Goal: Task Accomplishment & Management: Use online tool/utility

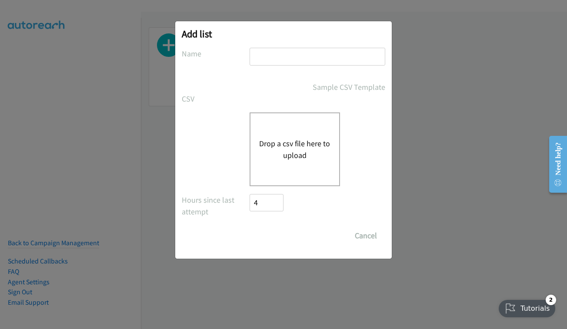
click at [284, 57] on input "text" at bounding box center [317, 57] width 136 height 18
type input "EPICOR - OCT 3 - FRIDAY"
click at [268, 160] on button "Drop a csv file here to upload" at bounding box center [294, 149] width 71 height 23
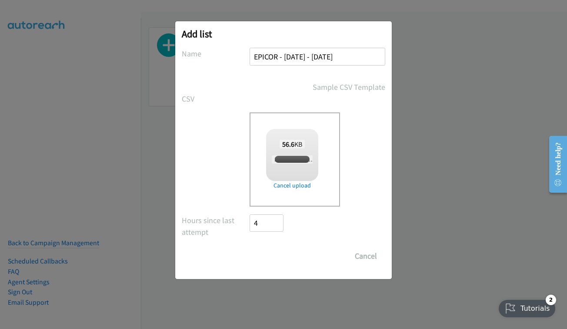
checkbox input "true"
click at [280, 259] on input "Save List" at bounding box center [272, 256] width 46 height 17
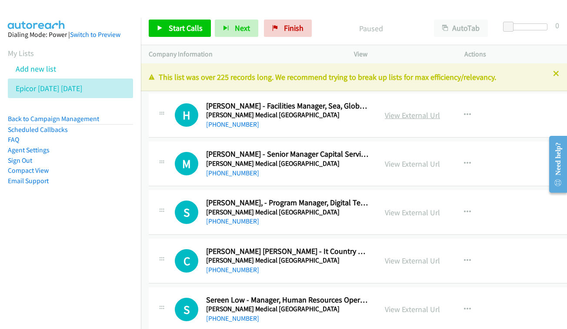
click at [414, 117] on link "View External Url" at bounding box center [412, 115] width 55 height 10
click at [423, 155] on div "View External Url View External Url Schedule/Manage Callback Start Calls Here R…" at bounding box center [438, 163] width 122 height 29
click at [424, 162] on link "View External Url" at bounding box center [412, 164] width 55 height 10
click at [434, 215] on link "View External Url" at bounding box center [412, 213] width 55 height 10
click at [441, 265] on div "View External Url View External Url Schedule/Manage Callback Start Calls Here R…" at bounding box center [438, 261] width 122 height 29
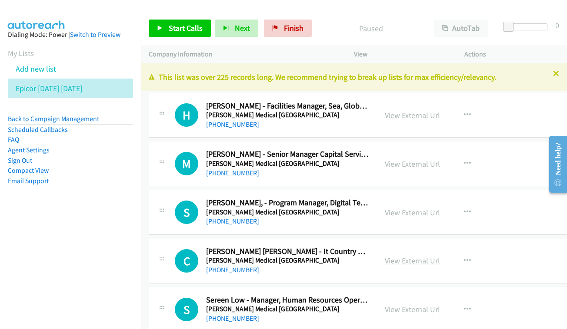
click at [435, 256] on link "View External Url" at bounding box center [412, 261] width 55 height 10
click at [436, 306] on link "View External Url" at bounding box center [412, 310] width 55 height 10
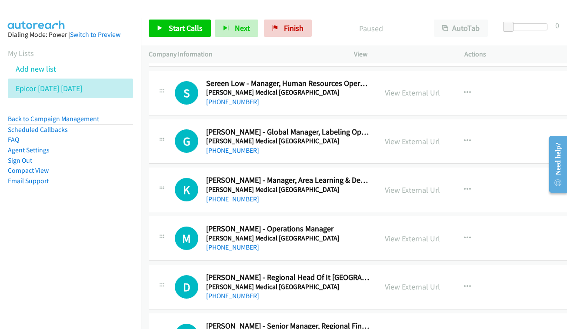
scroll to position [279, 0]
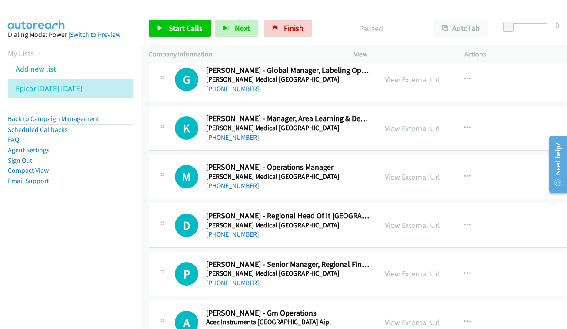
click at [427, 80] on link "View External Url" at bounding box center [412, 80] width 55 height 10
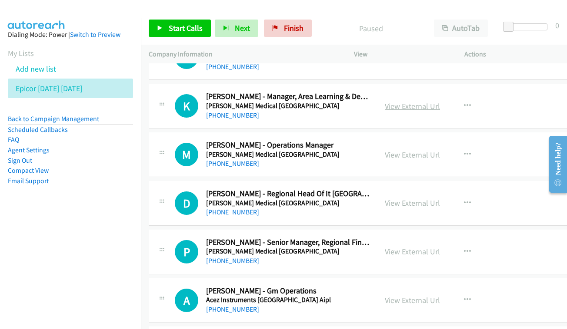
scroll to position [301, 0]
click at [408, 101] on link "View External Url" at bounding box center [412, 106] width 55 height 10
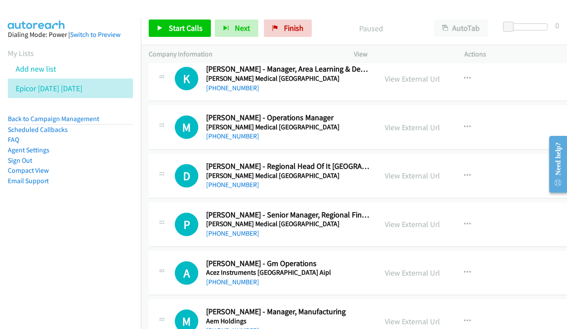
scroll to position [333, 0]
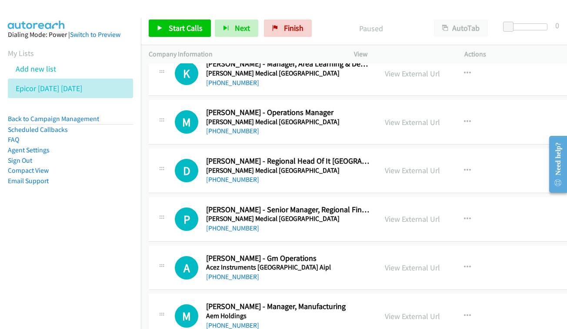
click at [428, 127] on div "View External Url View External Url Schedule/Manage Callback Start Calls Here R…" at bounding box center [438, 122] width 122 height 29
click at [423, 117] on link "View External Url" at bounding box center [412, 122] width 55 height 10
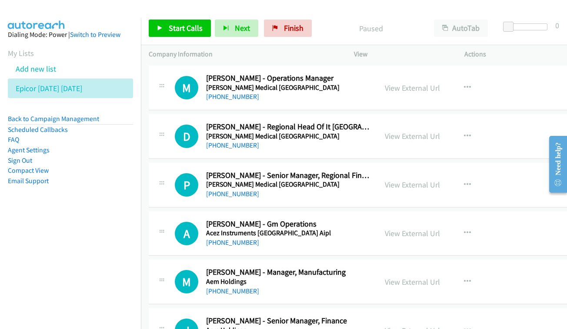
scroll to position [372, 0]
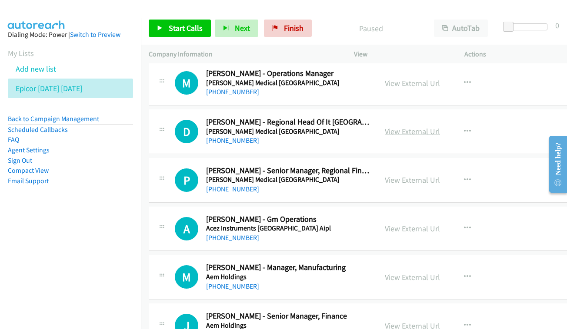
click at [421, 126] on link "View External Url" at bounding box center [412, 131] width 55 height 10
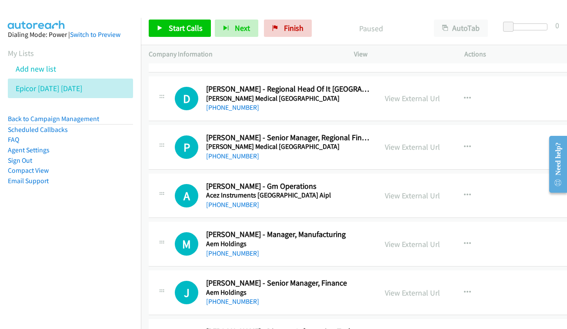
scroll to position [425, 0]
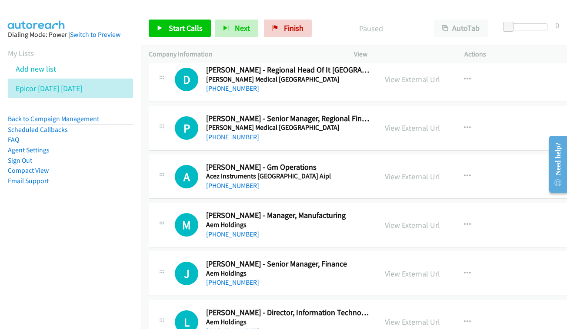
click at [431, 127] on div "View External Url View External Url Schedule/Manage Callback Start Calls Here R…" at bounding box center [438, 128] width 122 height 29
click at [425, 123] on link "View External Url" at bounding box center [412, 128] width 55 height 10
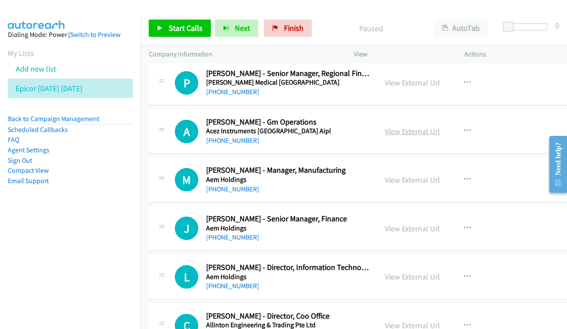
scroll to position [474, 0]
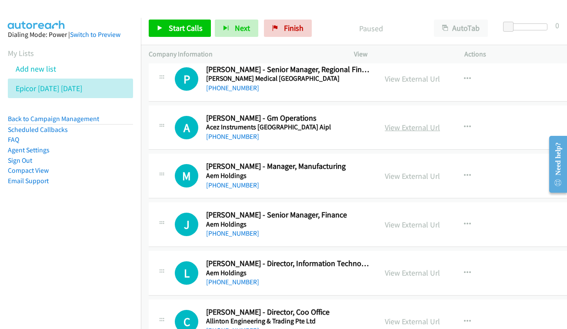
click at [438, 123] on link "View External Url" at bounding box center [412, 128] width 55 height 10
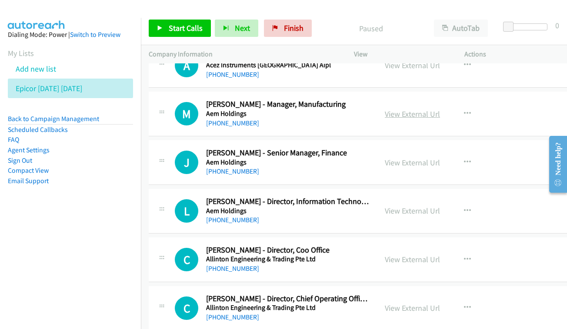
click at [440, 109] on link "View External Url" at bounding box center [412, 114] width 55 height 10
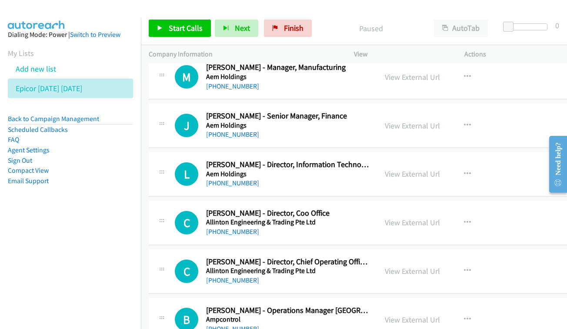
scroll to position [573, 0]
click at [410, 122] on div "View External Url View External Url Schedule/Manage Callback Start Calls Here R…" at bounding box center [438, 125] width 122 height 29
click at [418, 121] on link "View External Url" at bounding box center [412, 126] width 55 height 10
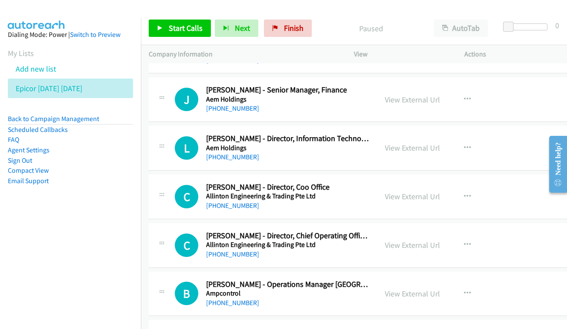
scroll to position [601, 0]
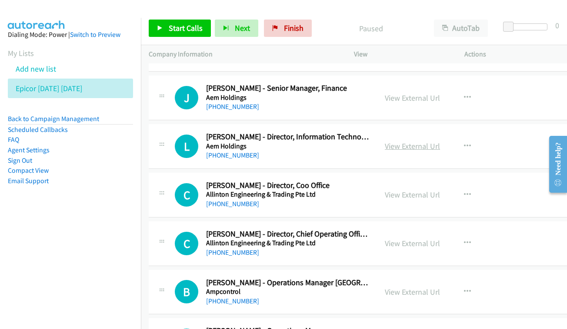
click at [424, 141] on link "View External Url" at bounding box center [412, 146] width 55 height 10
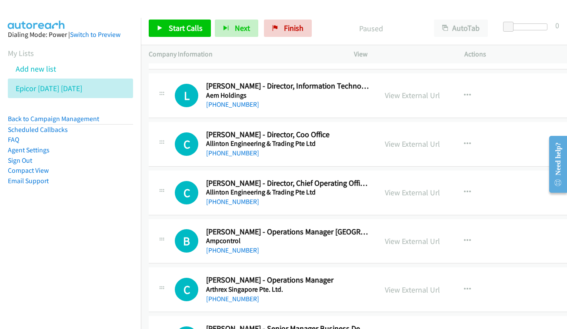
scroll to position [659, 0]
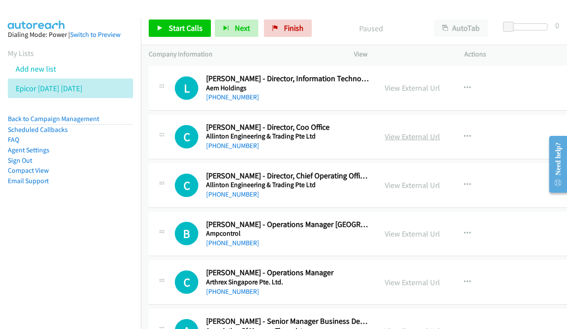
click at [434, 132] on link "View External Url" at bounding box center [412, 137] width 55 height 10
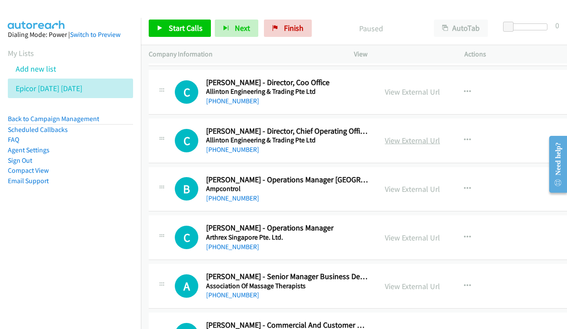
click at [432, 136] on link "View External Url" at bounding box center [412, 141] width 55 height 10
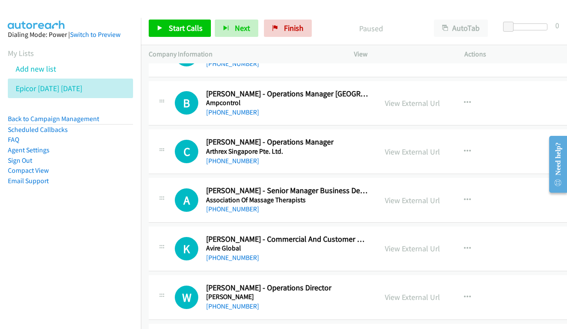
scroll to position [787, 1]
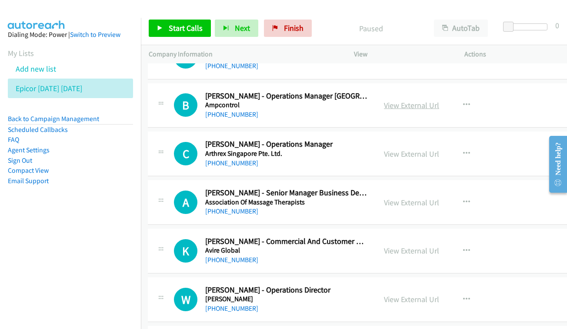
click at [428, 100] on link "View External Url" at bounding box center [411, 105] width 55 height 10
click at [418, 149] on link "View External Url" at bounding box center [411, 154] width 55 height 10
click at [433, 198] on link "View External Url" at bounding box center [411, 203] width 55 height 10
click at [416, 246] on link "View External Url" at bounding box center [411, 251] width 55 height 10
click at [438, 295] on link "View External Url" at bounding box center [411, 300] width 55 height 10
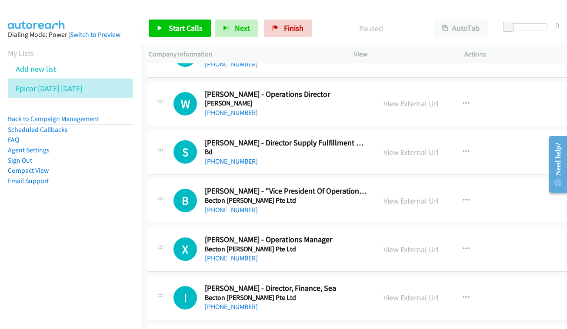
scroll to position [1016, 1]
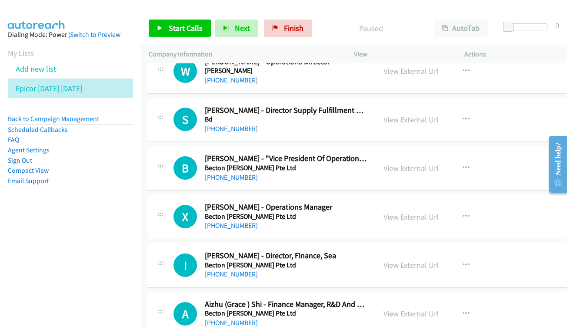
click at [418, 115] on link "View External Url" at bounding box center [410, 120] width 55 height 10
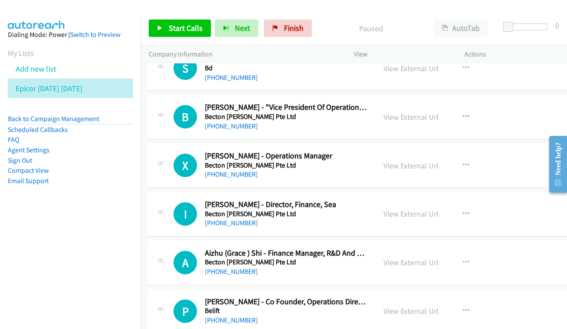
scroll to position [1067, 1]
click at [414, 111] on div "View External Url" at bounding box center [411, 117] width 55 height 12
drag, startPoint x: 436, startPoint y: 108, endPoint x: 428, endPoint y: 101, distance: 10.1
click at [436, 108] on div "View External Url View External Url Schedule/Manage Callback Start Calls Here R…" at bounding box center [437, 117] width 122 height 29
click at [422, 112] on link "View External Url" at bounding box center [411, 117] width 55 height 10
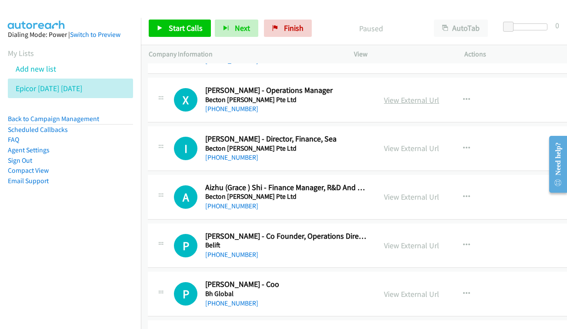
scroll to position [1127, 1]
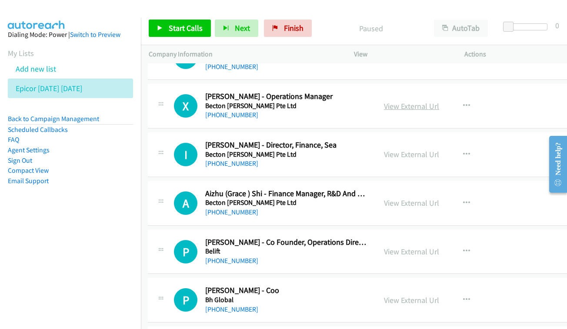
click at [418, 101] on link "View External Url" at bounding box center [411, 106] width 55 height 10
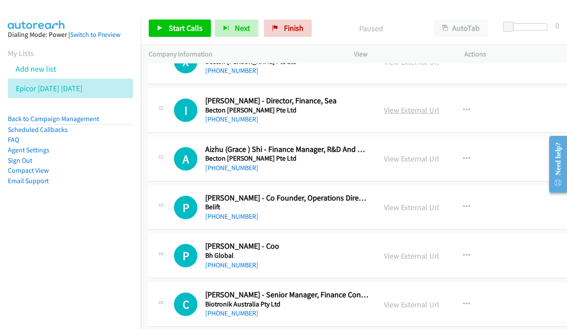
scroll to position [1172, 1]
click at [414, 105] on link "View External Url" at bounding box center [411, 110] width 55 height 10
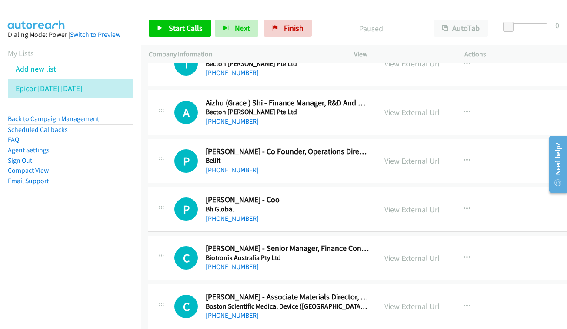
scroll to position [1218, 0]
click at [429, 99] on div "View External Url View External Url Schedule/Manage Callback Start Calls Here R…" at bounding box center [438, 112] width 122 height 29
click at [428, 107] on link "View External Url" at bounding box center [412, 112] width 55 height 10
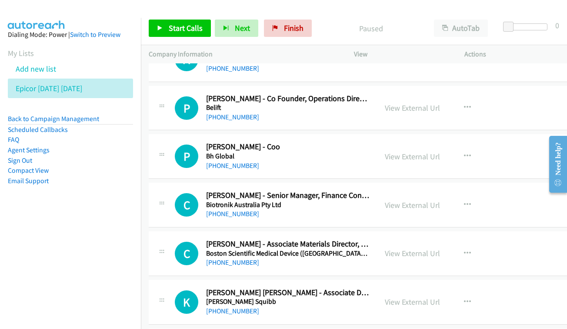
scroll to position [1270, 0]
click at [439, 103] on link "View External Url" at bounding box center [412, 108] width 55 height 10
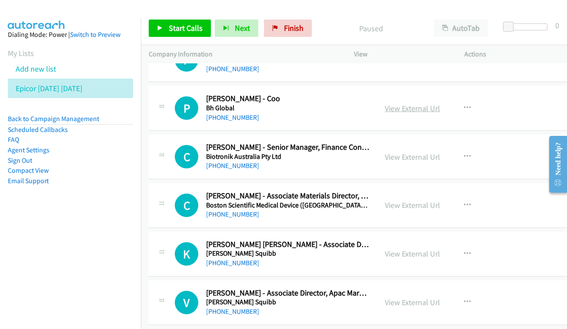
scroll to position [1318, 0]
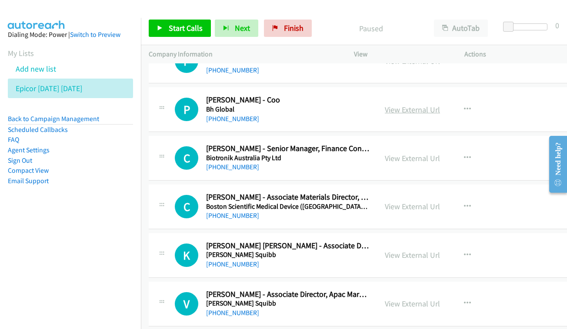
click at [425, 105] on link "View External Url" at bounding box center [412, 110] width 55 height 10
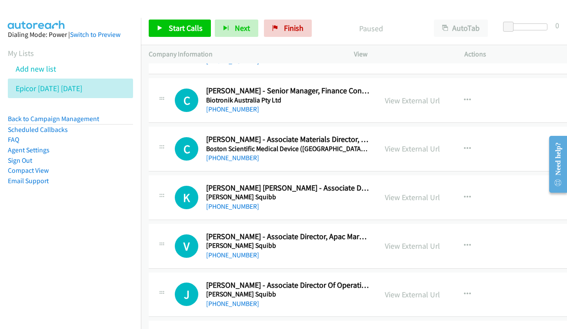
scroll to position [1365, 0]
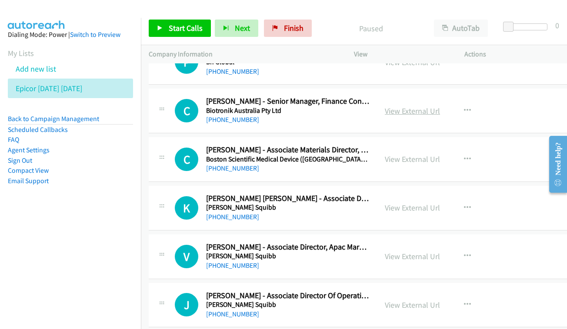
click at [436, 106] on link "View External Url" at bounding box center [412, 111] width 55 height 10
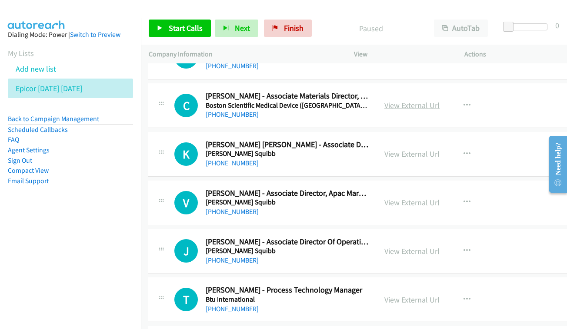
scroll to position [1418, 1]
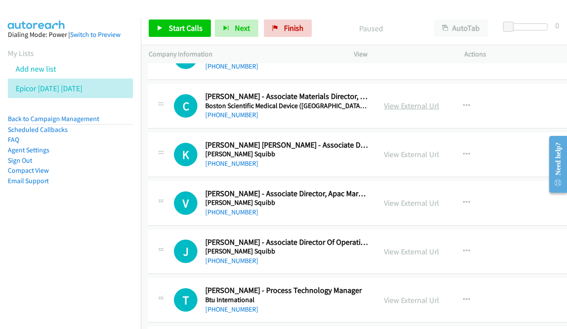
click at [428, 101] on link "View External Url" at bounding box center [411, 106] width 55 height 10
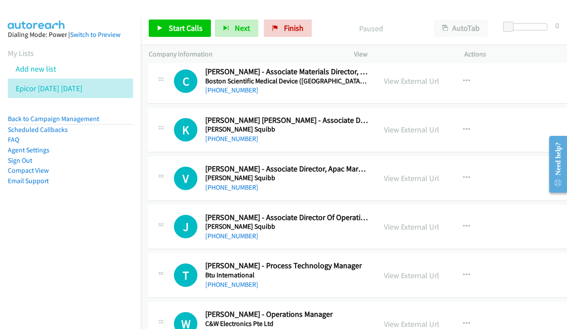
scroll to position [1445, 0]
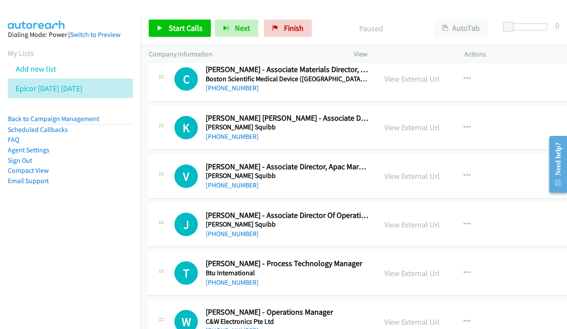
click at [424, 113] on div "View External Url View External Url Schedule/Manage Callback Start Calls Here R…" at bounding box center [437, 127] width 122 height 29
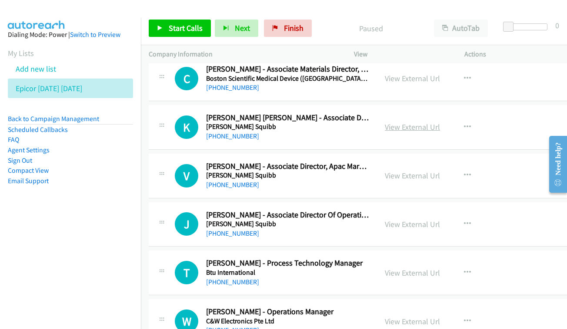
click at [426, 122] on link "View External Url" at bounding box center [412, 127] width 55 height 10
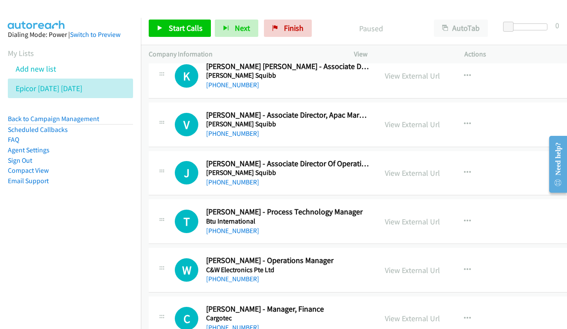
click at [440, 119] on div "View External Url" at bounding box center [412, 125] width 55 height 12
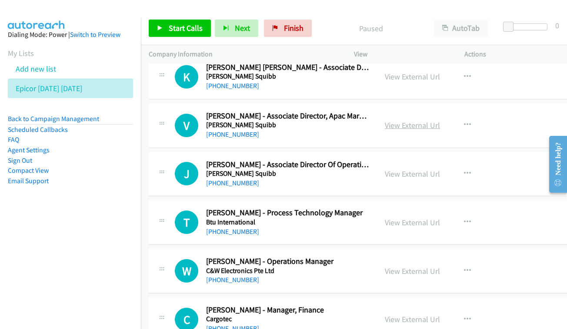
click at [431, 120] on link "View External Url" at bounding box center [412, 125] width 55 height 10
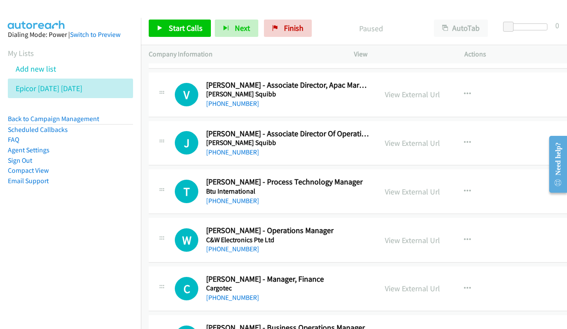
scroll to position [1534, 0]
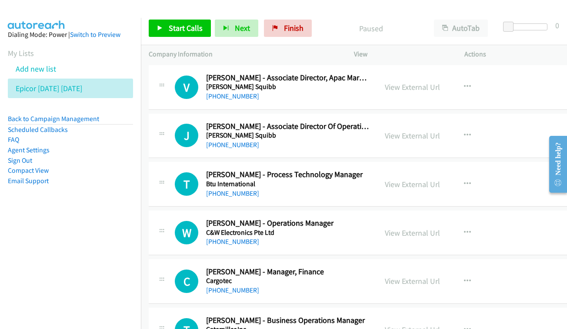
click at [428, 130] on div "View External Url" at bounding box center [412, 136] width 55 height 12
click at [423, 130] on div "View External Url" at bounding box center [412, 136] width 55 height 12
click at [423, 131] on link "View External Url" at bounding box center [412, 136] width 55 height 10
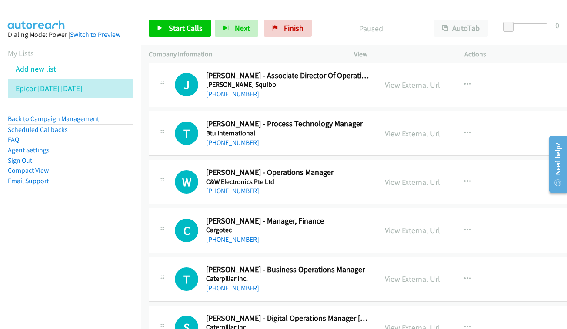
click at [419, 119] on div "View External Url View External Url Schedule/Manage Callback Start Calls Here R…" at bounding box center [438, 133] width 122 height 29
click at [413, 129] on link "View External Url" at bounding box center [412, 134] width 55 height 10
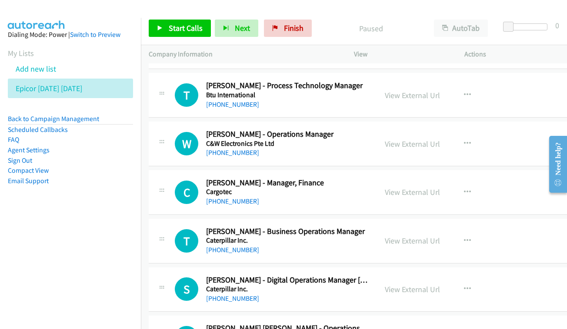
scroll to position [1633, 0]
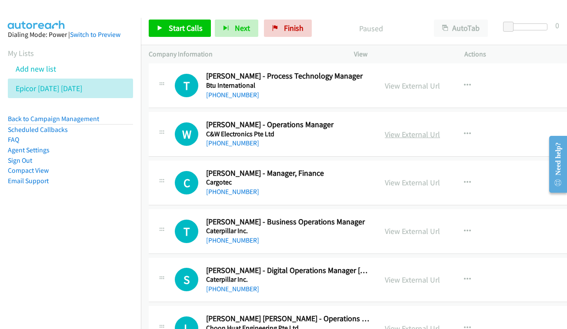
click at [411, 129] on link "View External Url" at bounding box center [412, 134] width 55 height 10
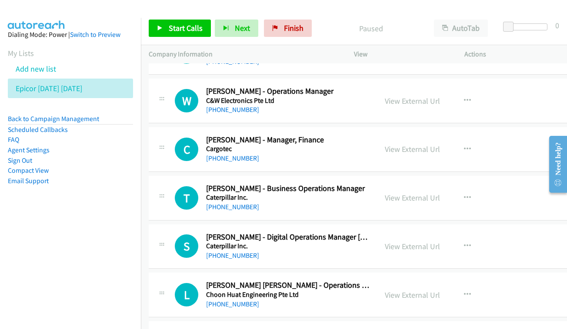
scroll to position [0, 0]
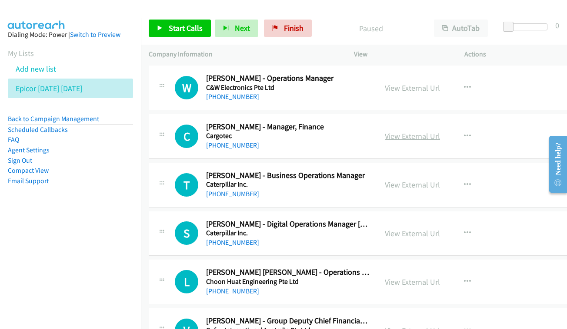
click at [417, 131] on link "View External Url" at bounding box center [412, 136] width 55 height 10
